Goal: Task Accomplishment & Management: Manage account settings

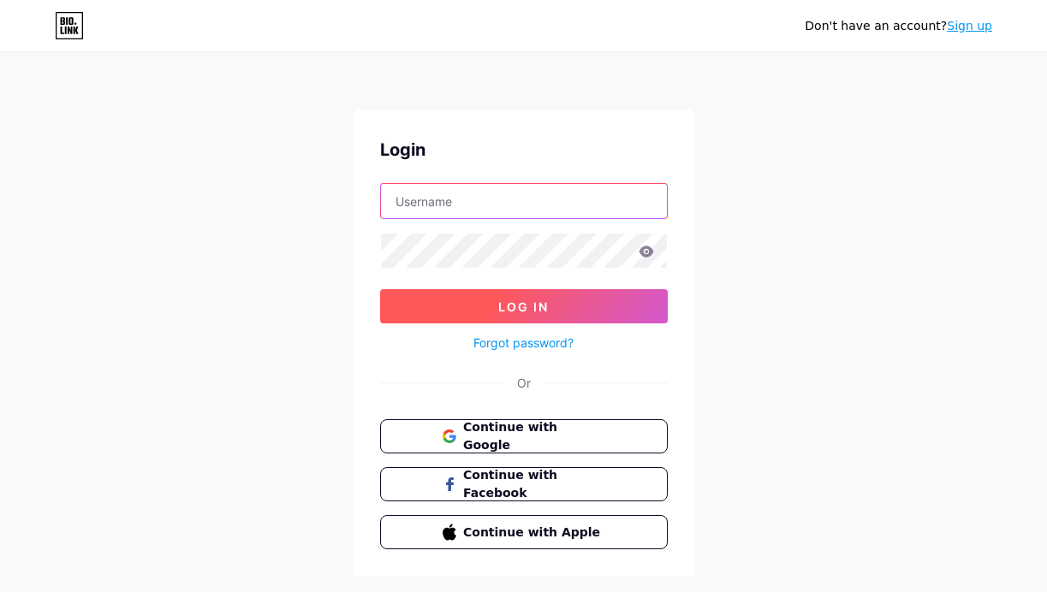
type input "[PERSON_NAME][EMAIL_ADDRESS][DOMAIN_NAME]"
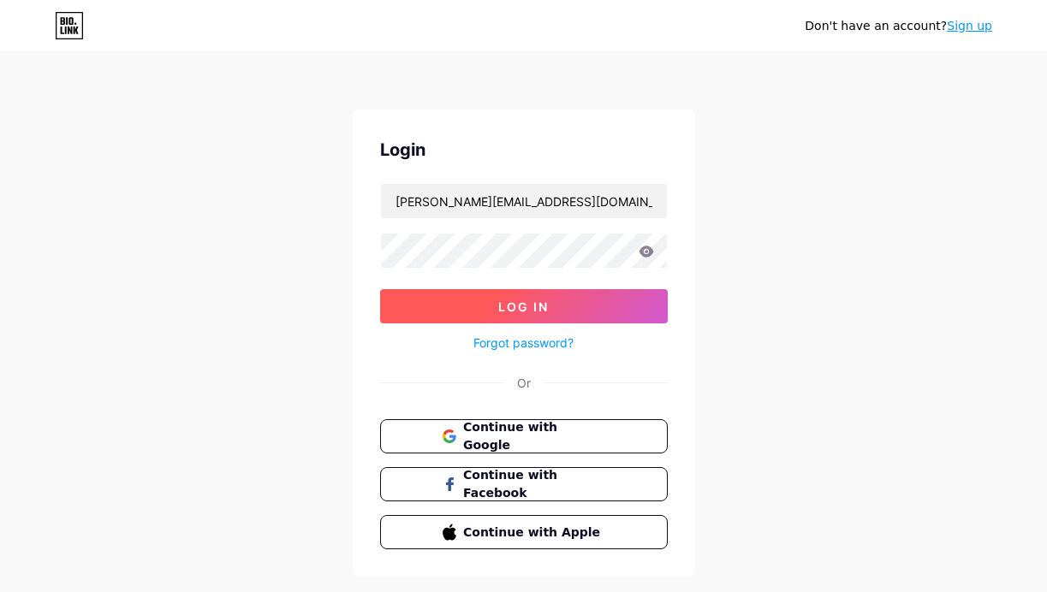
click at [535, 312] on span "Log In" at bounding box center [523, 307] width 50 height 15
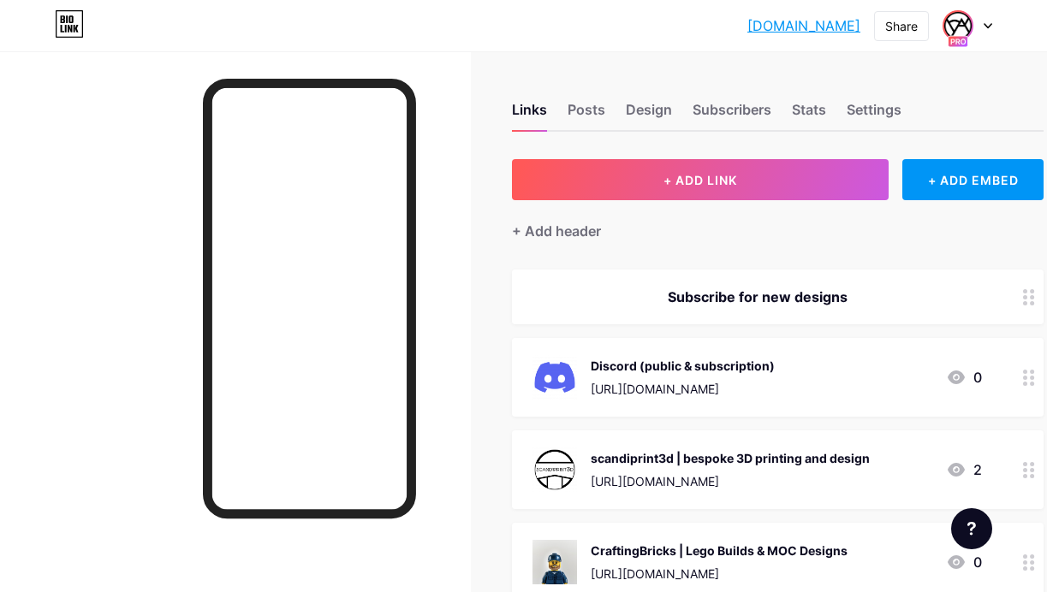
click at [969, 27] on img at bounding box center [957, 25] width 27 height 27
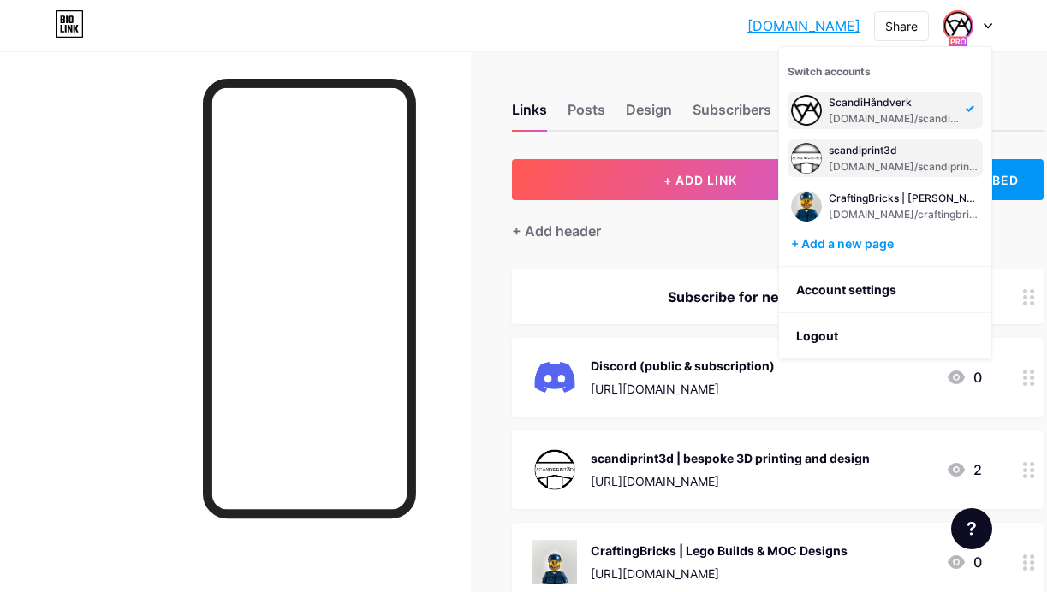
click at [877, 150] on div "scandiprint3d" at bounding box center [903, 151] width 151 height 14
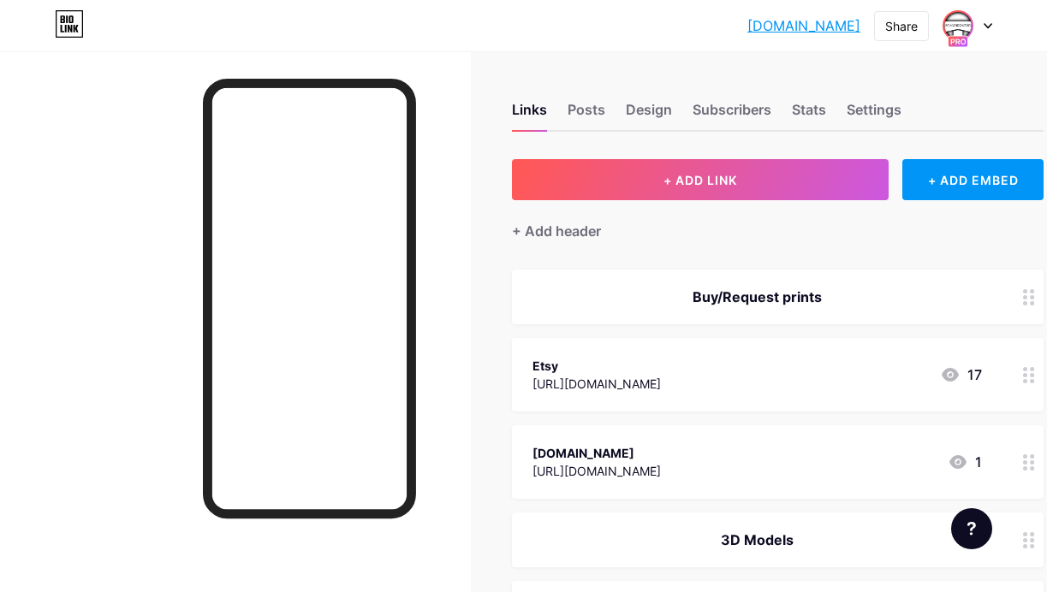
click at [965, 24] on img at bounding box center [957, 25] width 27 height 27
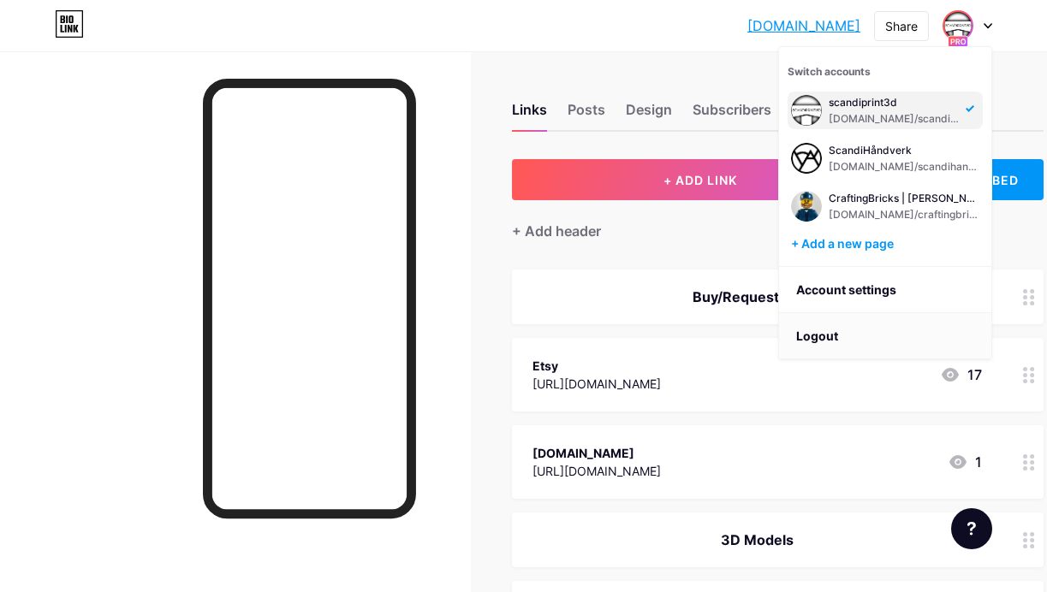
click at [813, 318] on li "Logout" at bounding box center [885, 336] width 212 height 46
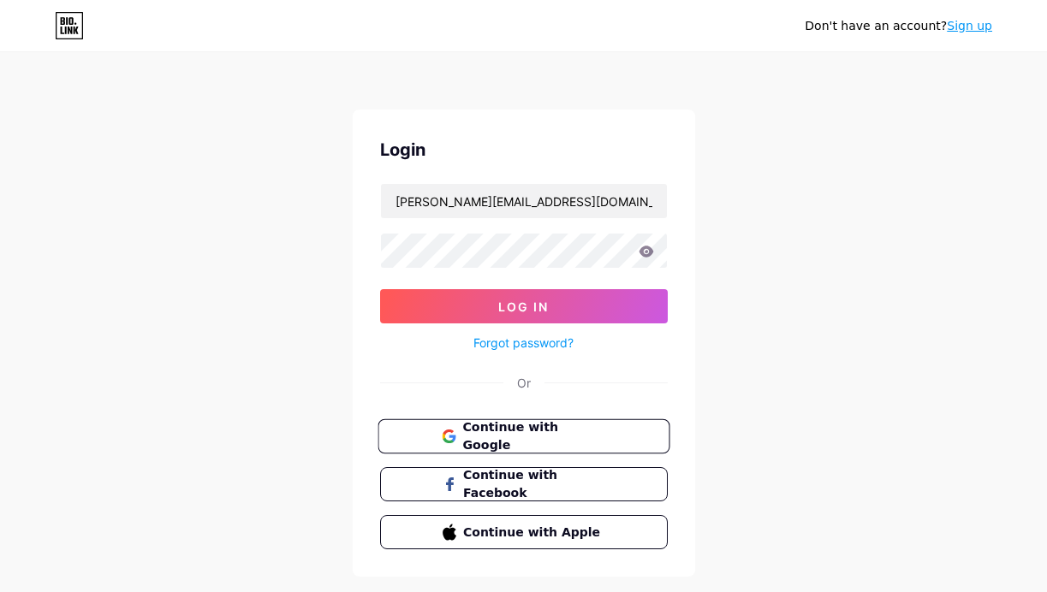
click at [546, 432] on span "Continue with Google" at bounding box center [533, 437] width 143 height 37
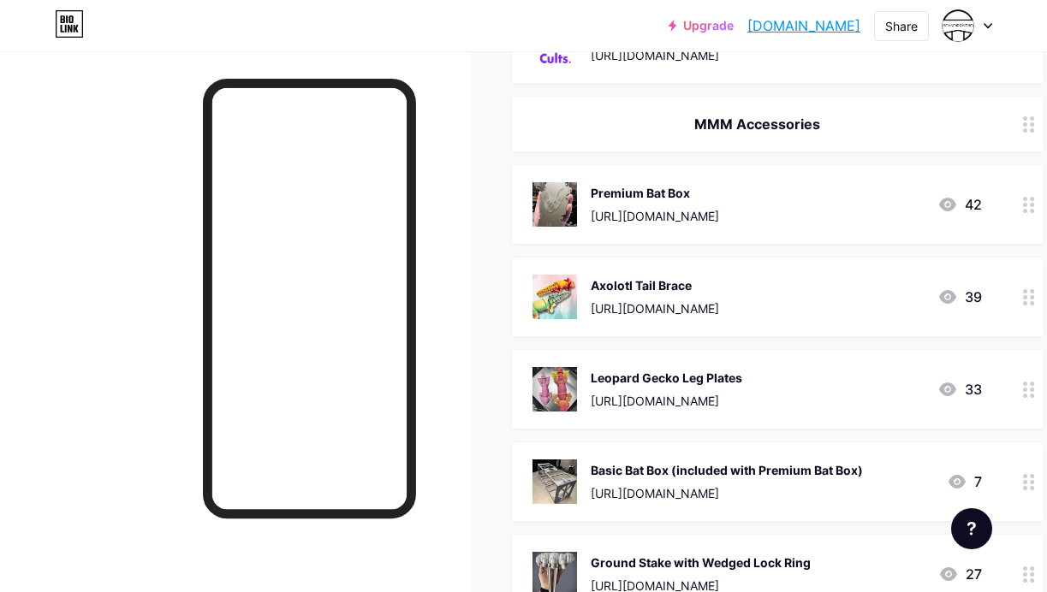
scroll to position [1291, 0]
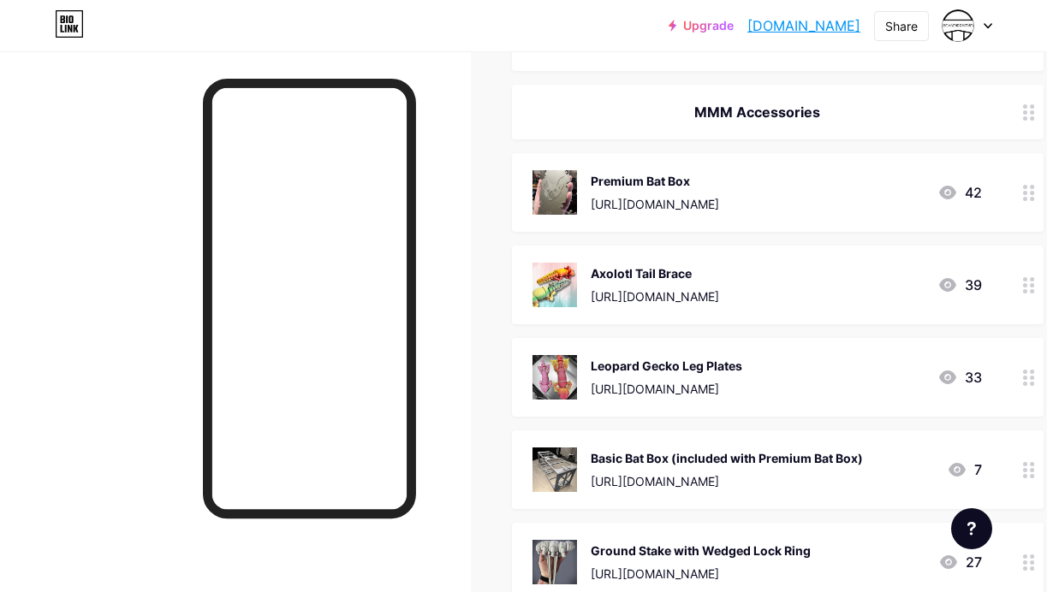
click at [948, 186] on icon at bounding box center [947, 193] width 17 height 14
